Goal: Task Accomplishment & Management: Use online tool/utility

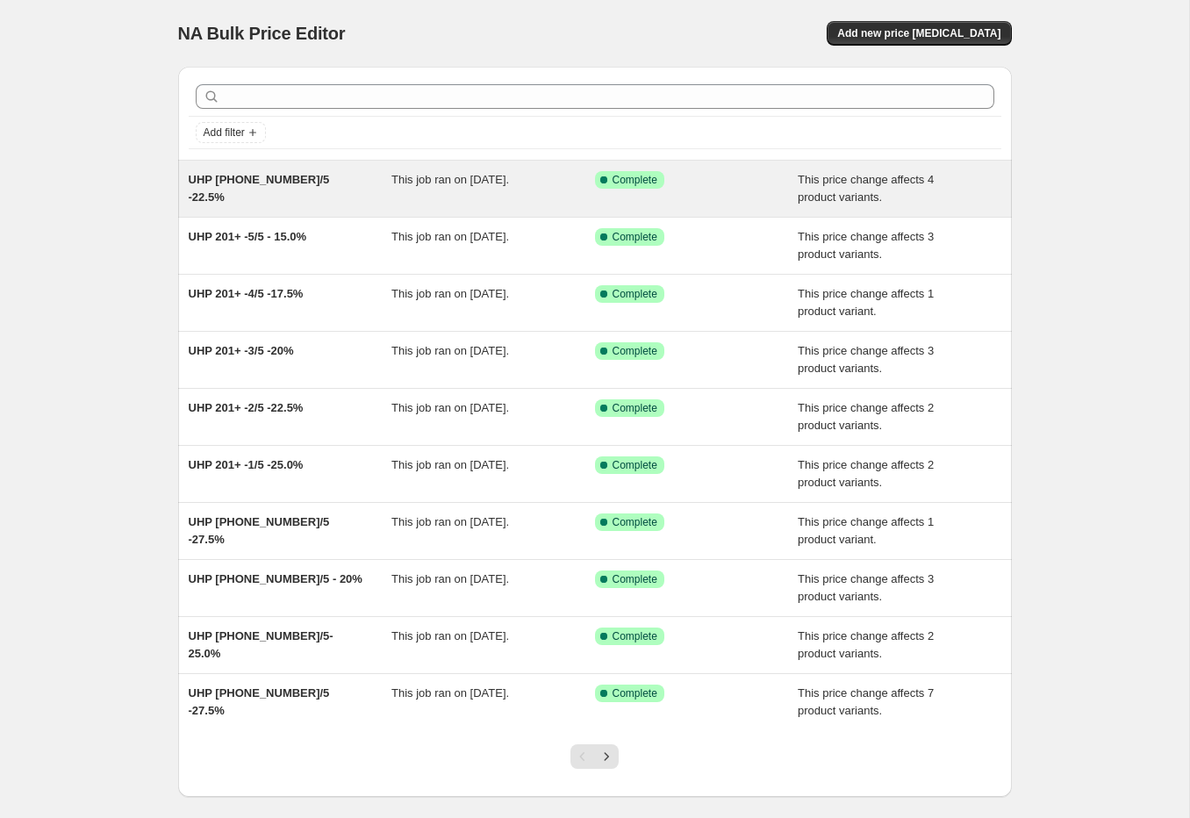
click at [272, 180] on span "UHP [PHONE_NUMBER]/5 -22.5%" at bounding box center [259, 188] width 141 height 31
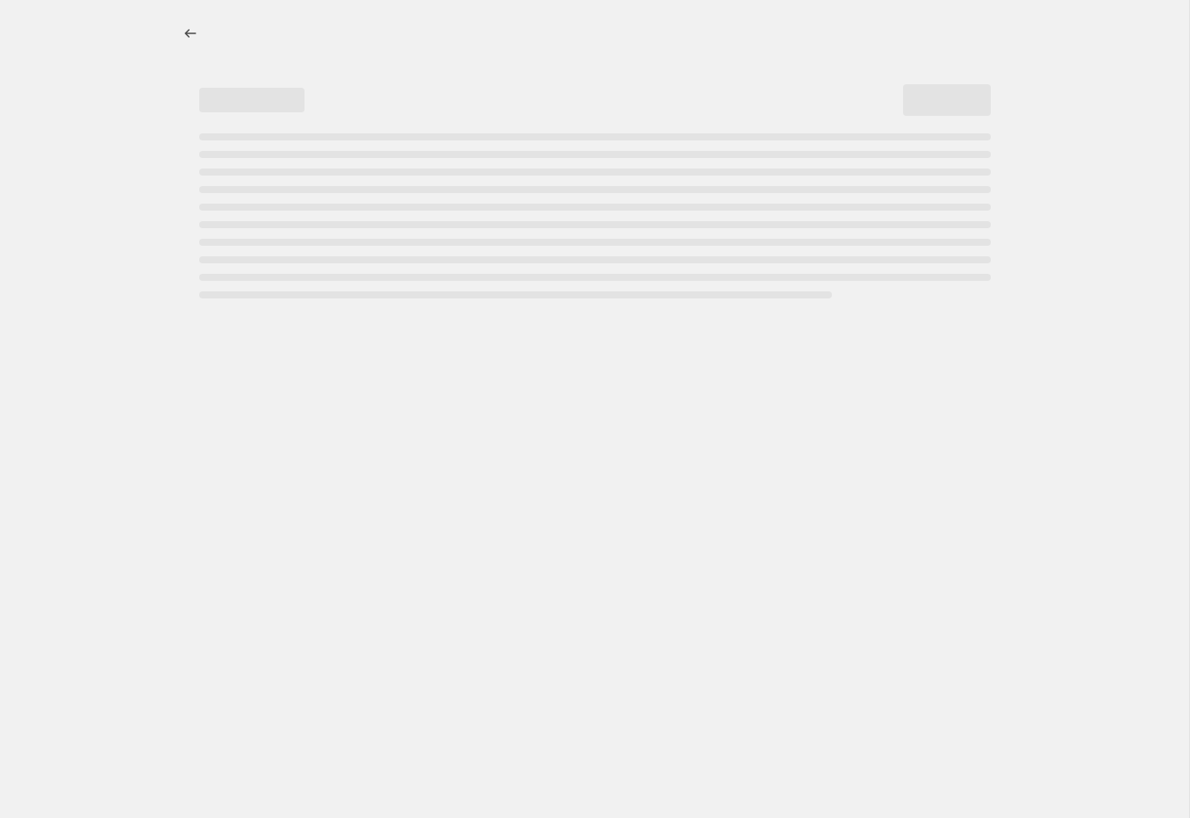
select select "margin"
select select "no_change"
select select "tag"
